Goal: Task Accomplishment & Management: Manage account settings

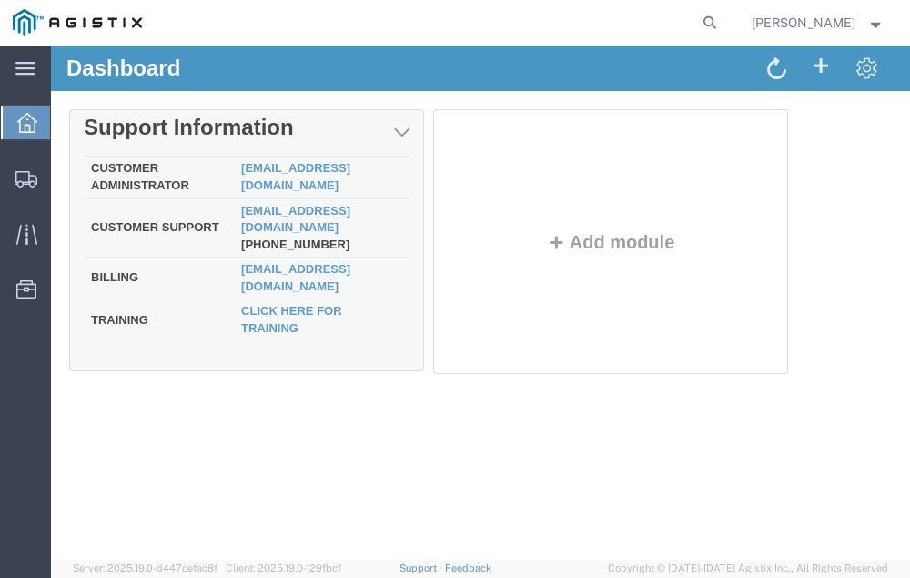
click at [194, 205] on td "Customer Support" at bounding box center [159, 227] width 150 height 59
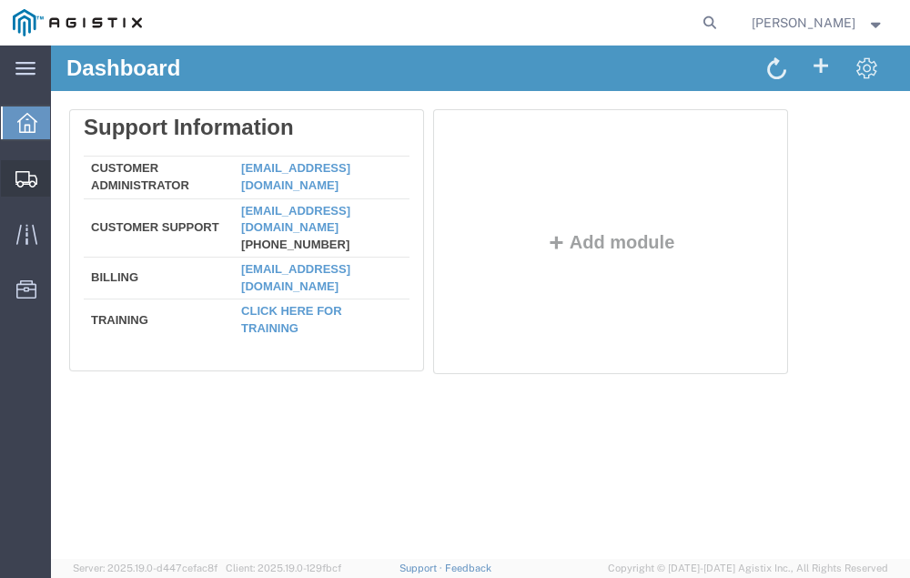
click at [0, 0] on span "Shipment Manager" at bounding box center [0, 0] width 0 height 0
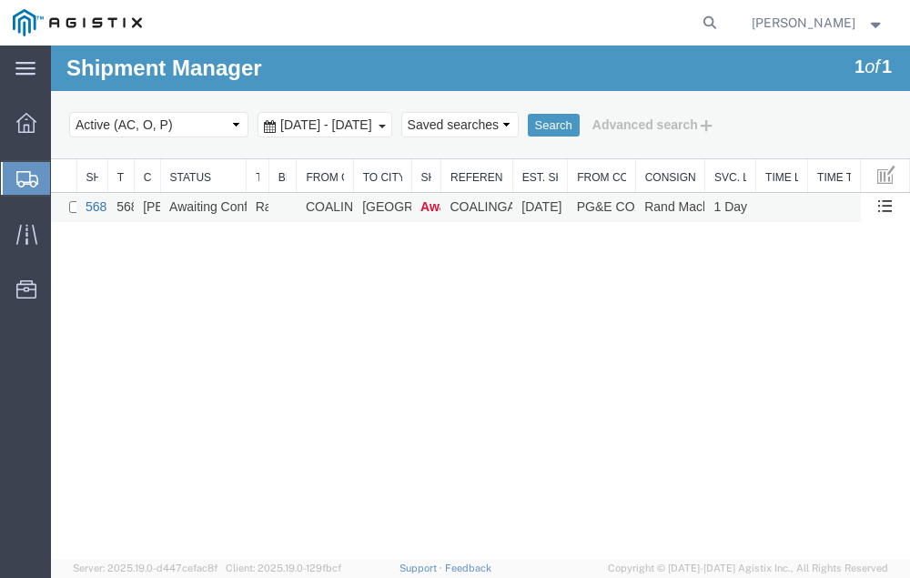
click at [94, 205] on link "56865108" at bounding box center [113, 206] width 56 height 15
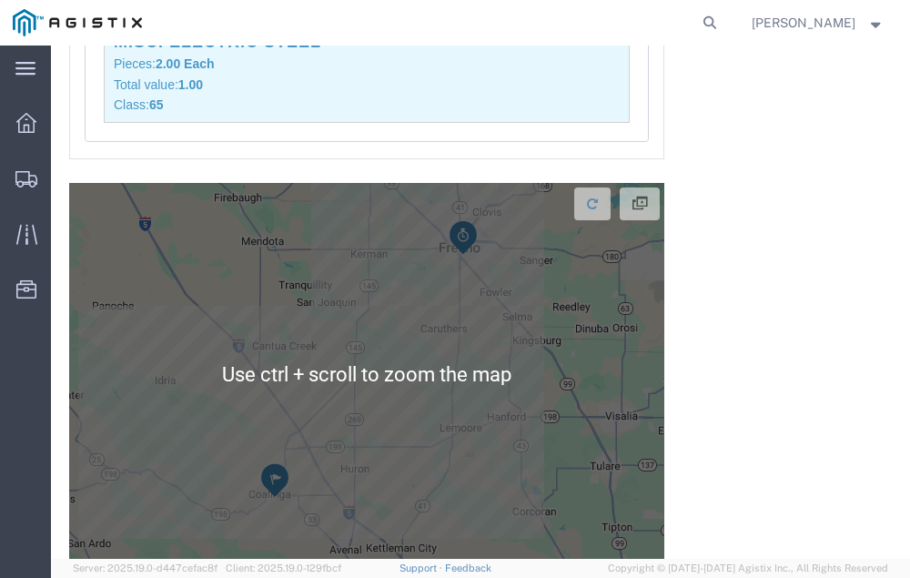
scroll to position [2091, 0]
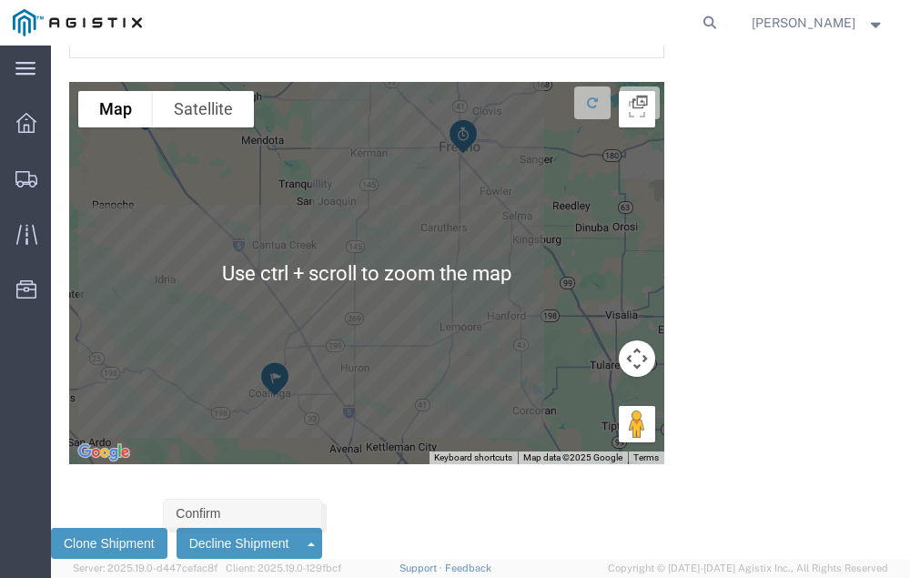
click link "Confirm"
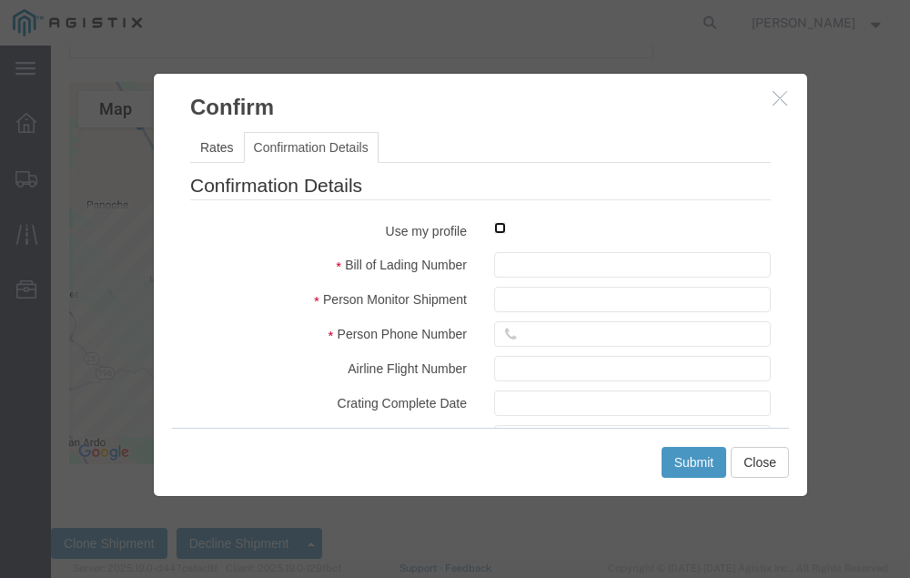
click input "checkbox"
checkbox input "true"
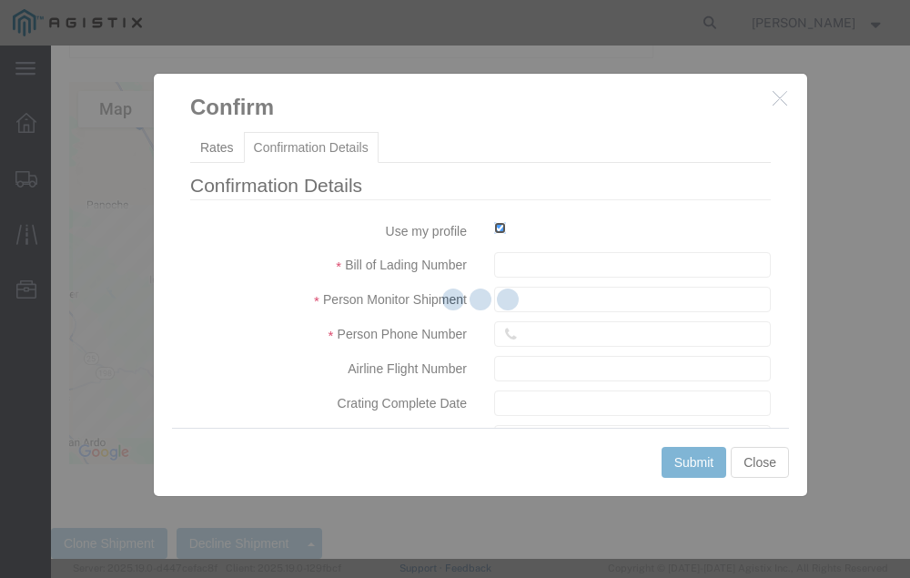
type input "[PERSON_NAME]"
type input "[PHONE_NUMBER]"
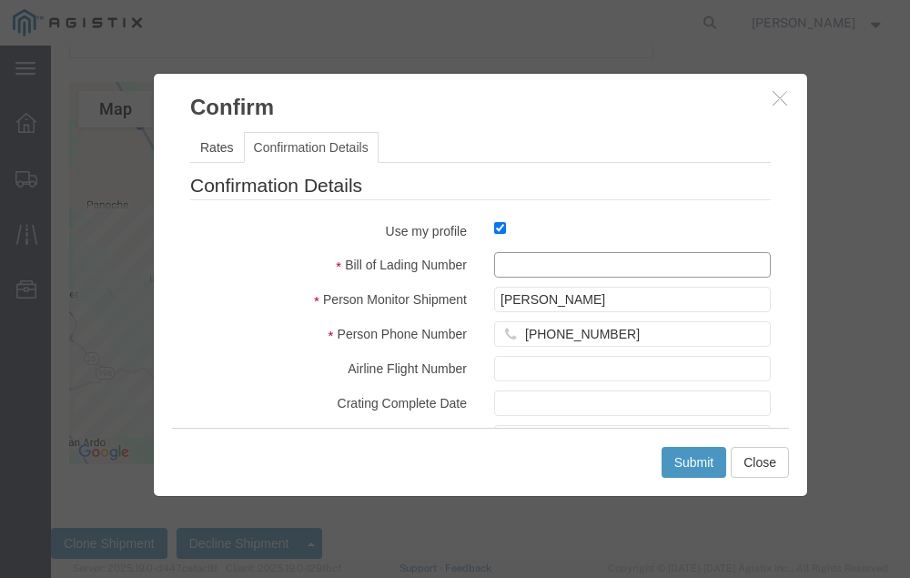
click input "text"
type input "56865108"
click button "Submit"
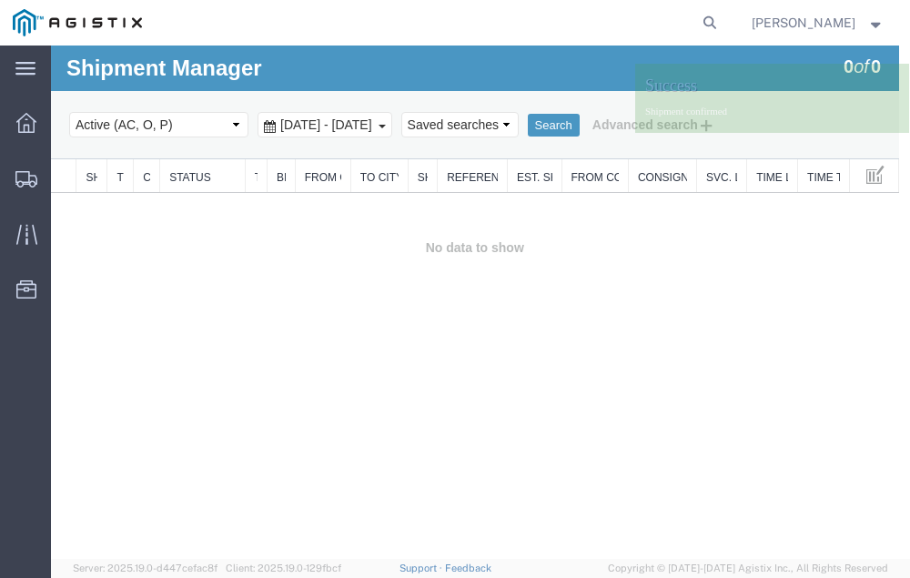
scroll to position [0, 0]
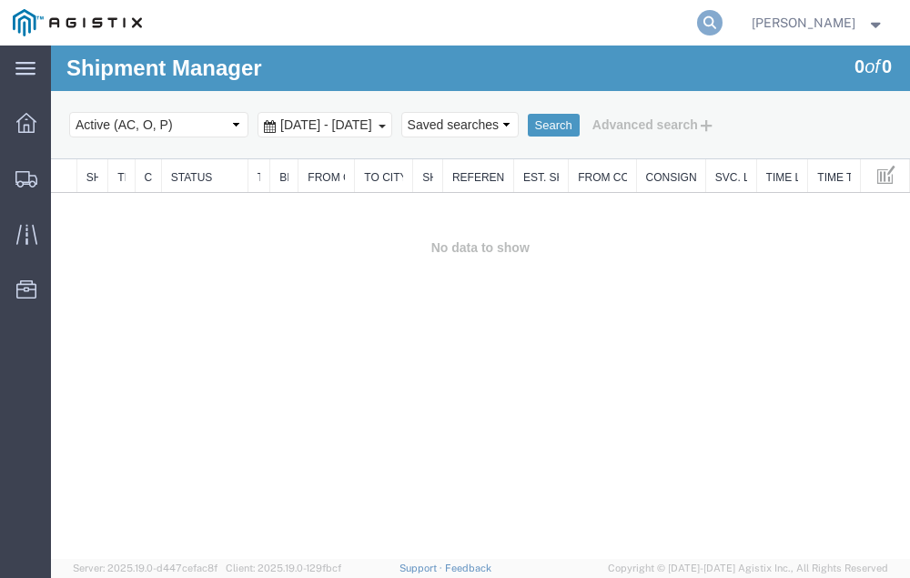
click at [722, 19] on icon at bounding box center [709, 22] width 25 height 25
type input "56849020"
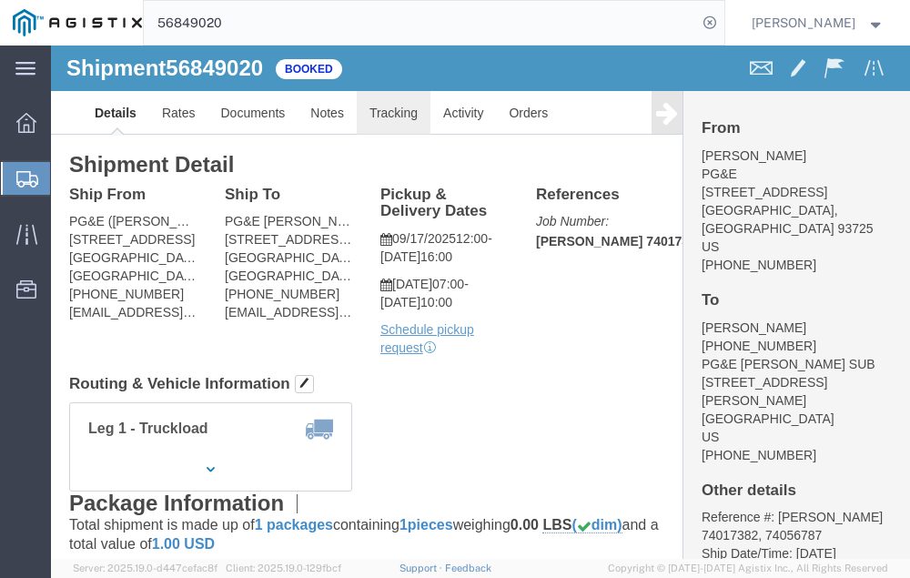
click link "Tracking"
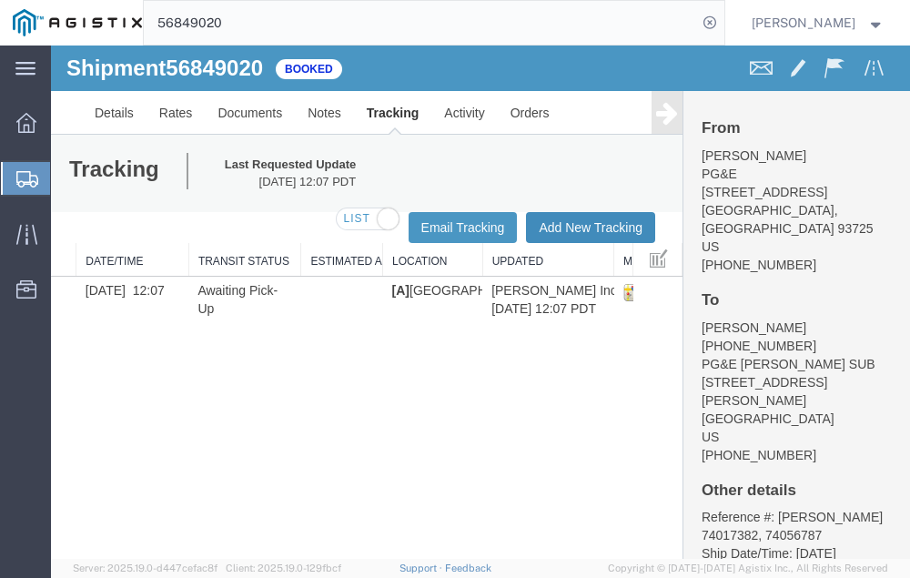
click at [569, 226] on button "Add New Tracking" at bounding box center [590, 227] width 129 height 31
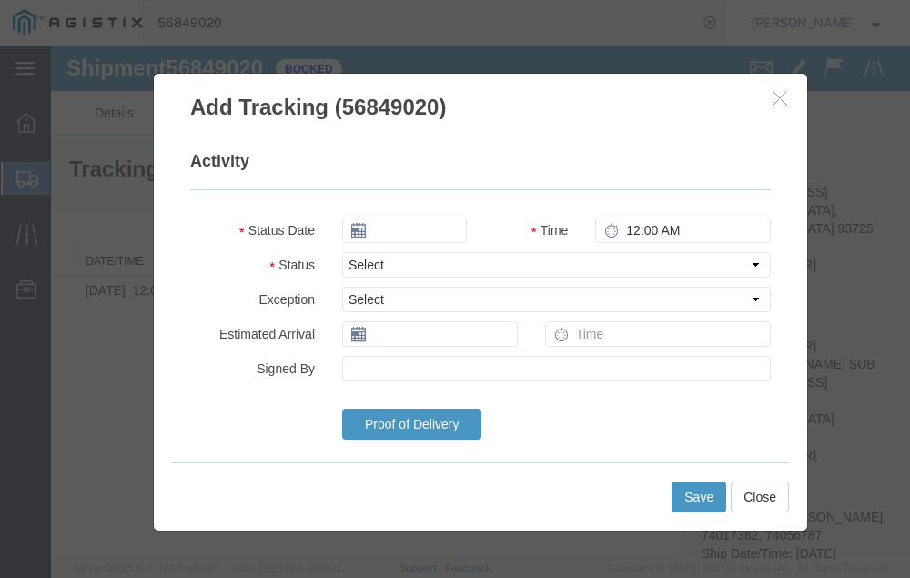
type input "[DATE]"
type input "3:00 PM"
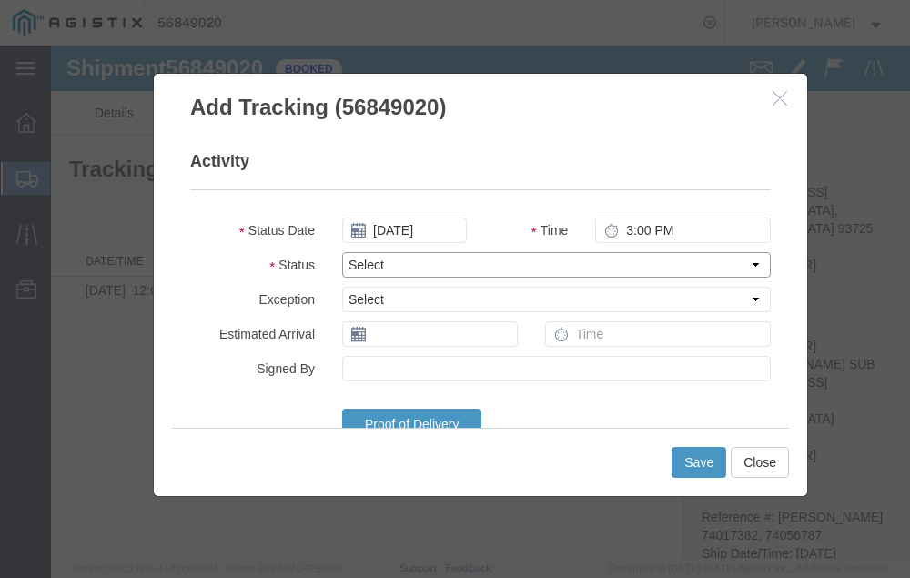
click at [407, 261] on select "Select Arrival Notice Available Arrival Notice Imported Arrive at Delivery Loca…" at bounding box center [556, 264] width 428 height 25
select select "DELIVRED"
click at [342, 252] on select "Select Arrival Notice Available Arrival Notice Imported Arrive at Delivery Loca…" at bounding box center [556, 264] width 428 height 25
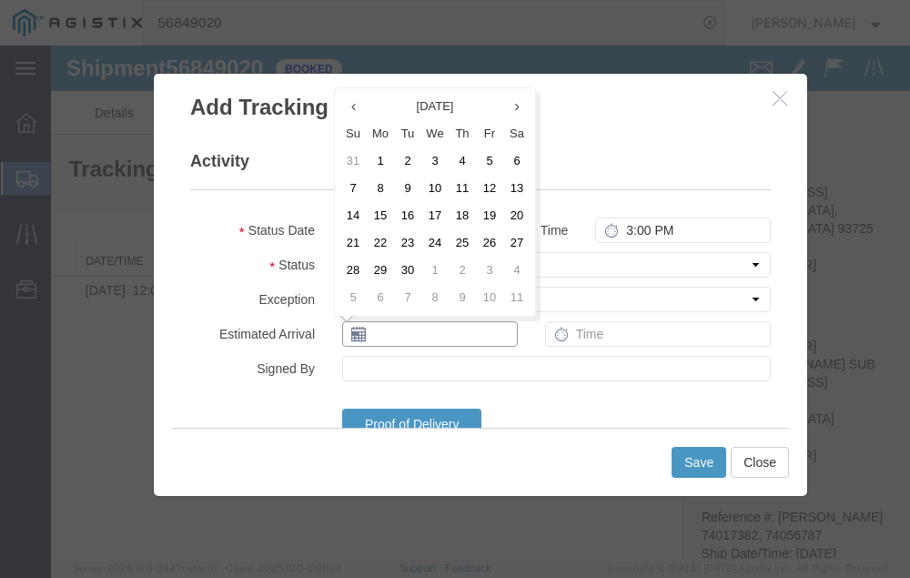
click at [400, 337] on input "text" at bounding box center [430, 333] width 176 height 25
click at [463, 214] on td "18" at bounding box center [461, 215] width 27 height 27
type input "[DATE]"
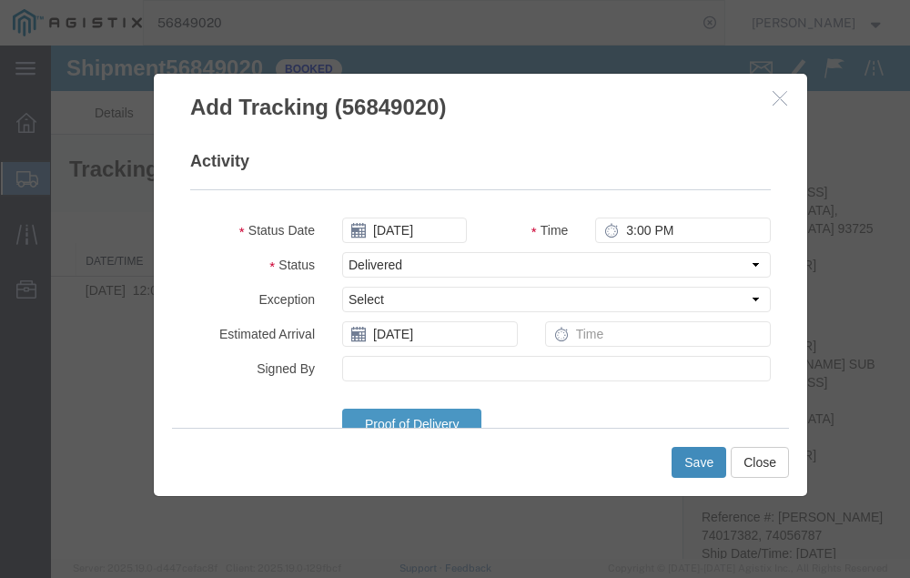
click at [697, 456] on button "Save" at bounding box center [698, 462] width 55 height 31
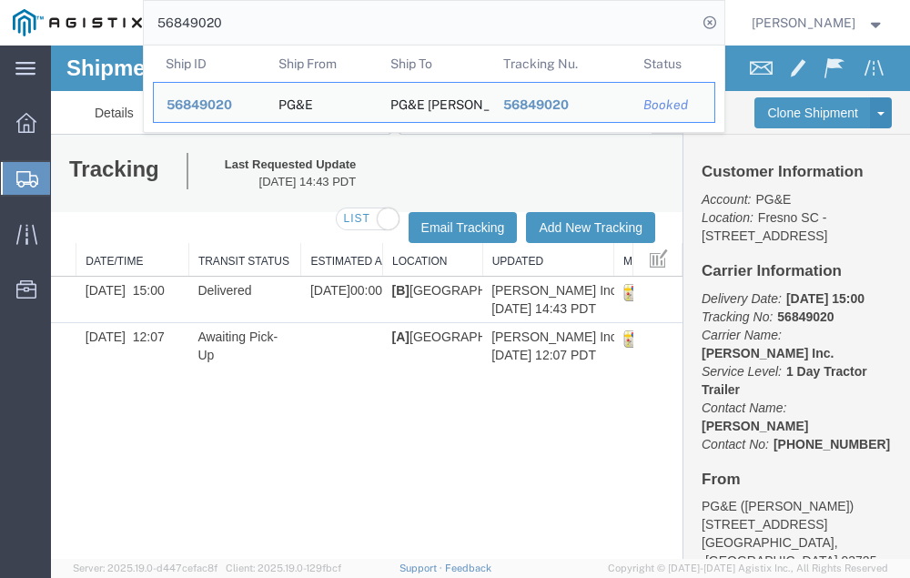
click at [265, 21] on input "56849020" at bounding box center [420, 23] width 553 height 44
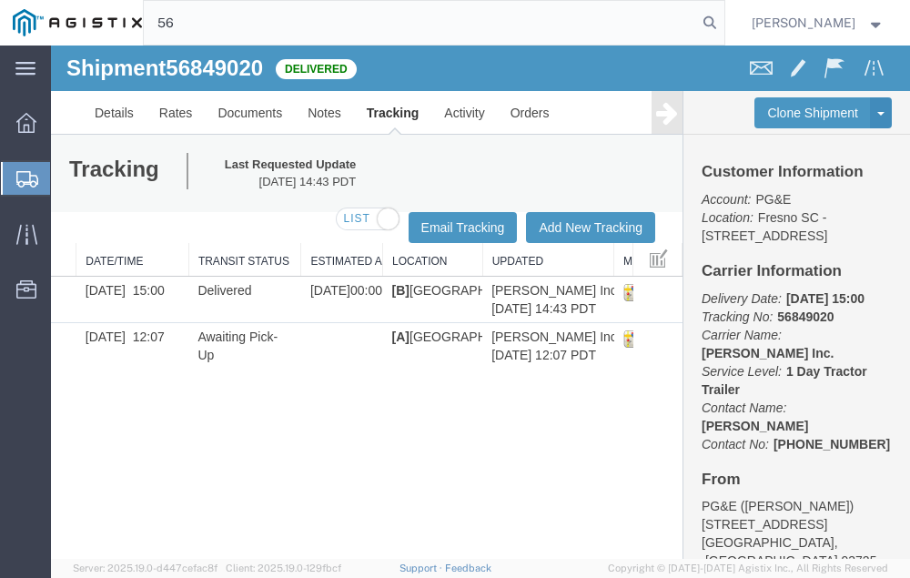
type input "5"
